Goal: Submit feedback/report problem

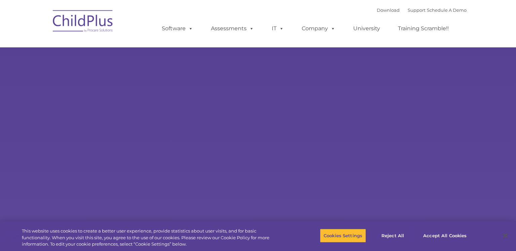
select select "MEDIUM"
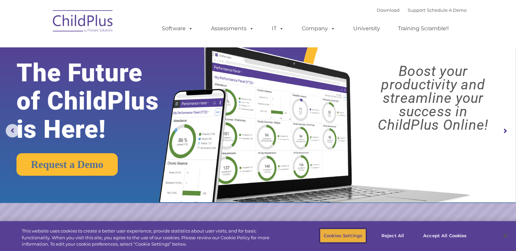
click at [347, 240] on button "Cookies Settings" at bounding box center [343, 236] width 46 height 14
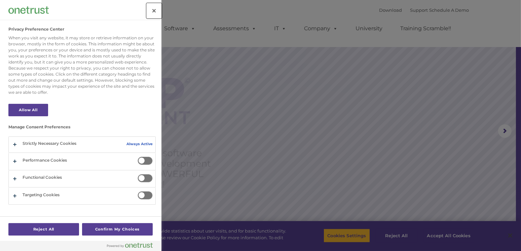
click at [158, 8] on button "Close" at bounding box center [154, 10] width 15 height 15
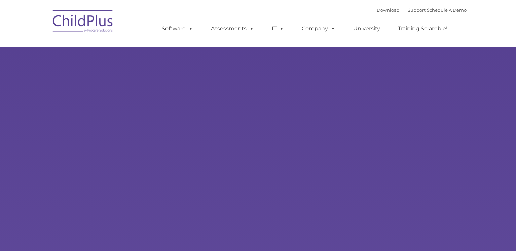
select select "MEDIUM"
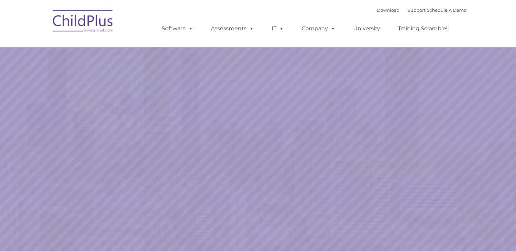
select select "MEDIUM"
